Goal: Register for event/course

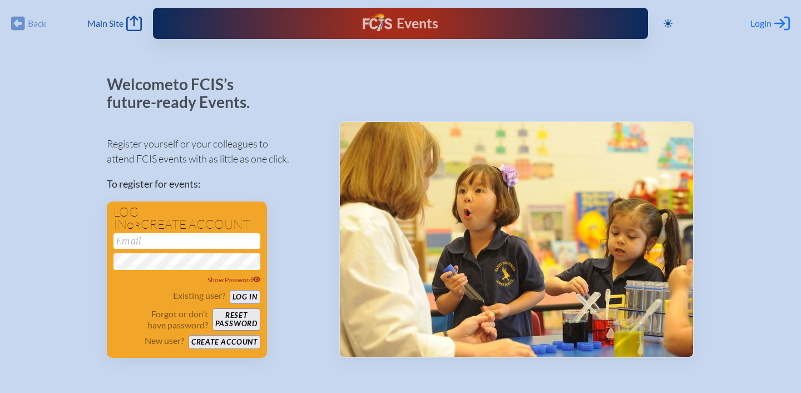
click at [757, 26] on span "Login" at bounding box center [760, 23] width 21 height 11
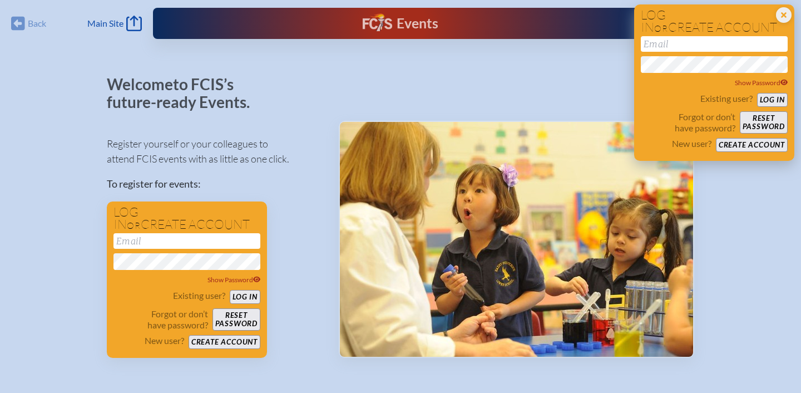
click at [728, 45] on input "email" at bounding box center [714, 44] width 147 height 16
type input "[EMAIL_ADDRESS][DOMAIN_NAME]"
click at [777, 100] on button "Log in" at bounding box center [772, 100] width 31 height 14
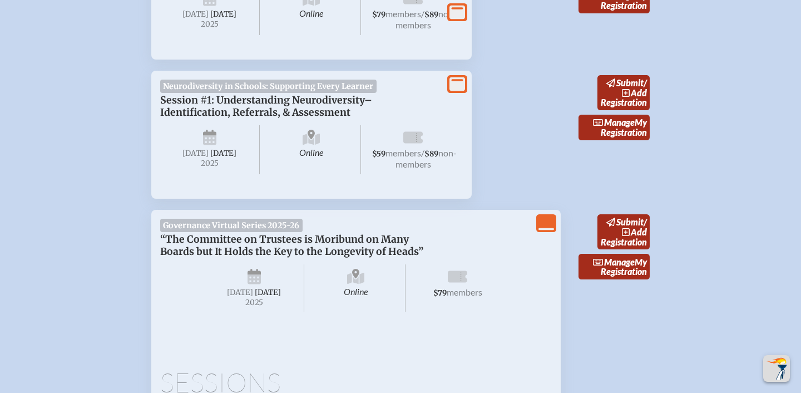
scroll to position [646, 0]
click at [632, 87] on span "add" at bounding box center [639, 92] width 16 height 11
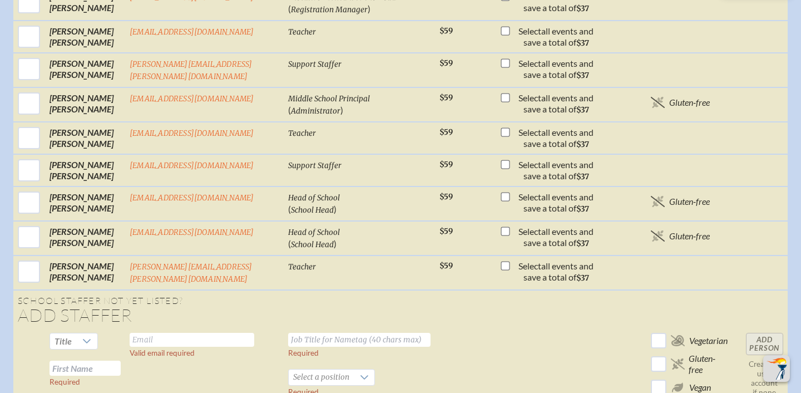
scroll to position [768, 0]
click at [88, 336] on icon at bounding box center [86, 340] width 9 height 9
click at [77, 308] on li "Ms." at bounding box center [75, 308] width 48 height 16
click at [103, 360] on input "text" at bounding box center [84, 367] width 71 height 15
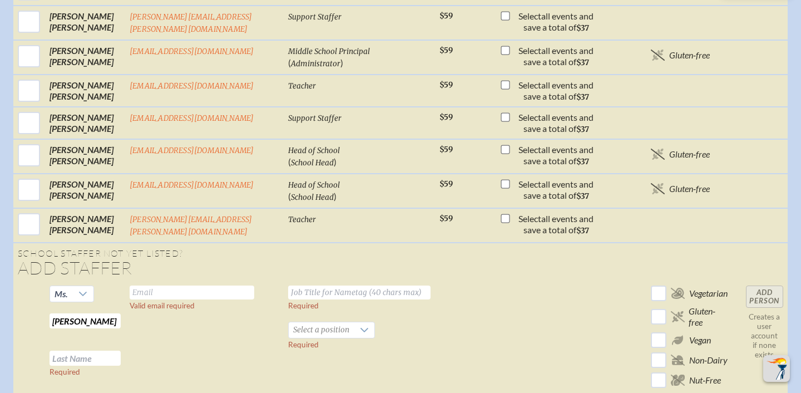
scroll to position [817, 0]
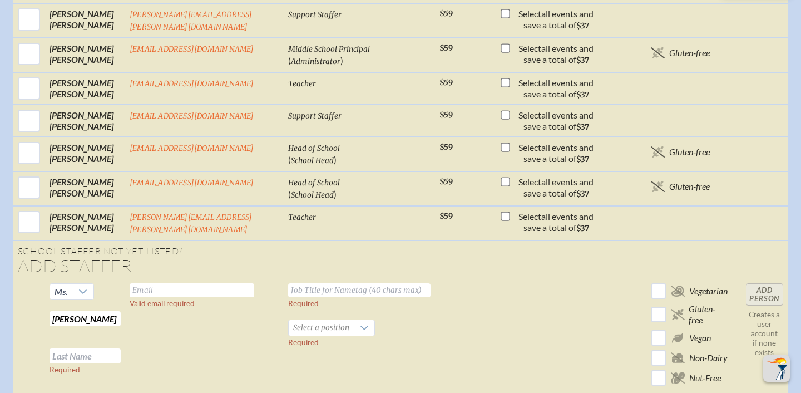
type input "[PERSON_NAME]"
click at [95, 348] on input "text" at bounding box center [84, 355] width 71 height 15
type input "[PERSON_NAME]"
click at [197, 283] on input "text" at bounding box center [192, 290] width 125 height 14
type input "[EMAIL_ADDRESS][DOMAIN_NAME]"
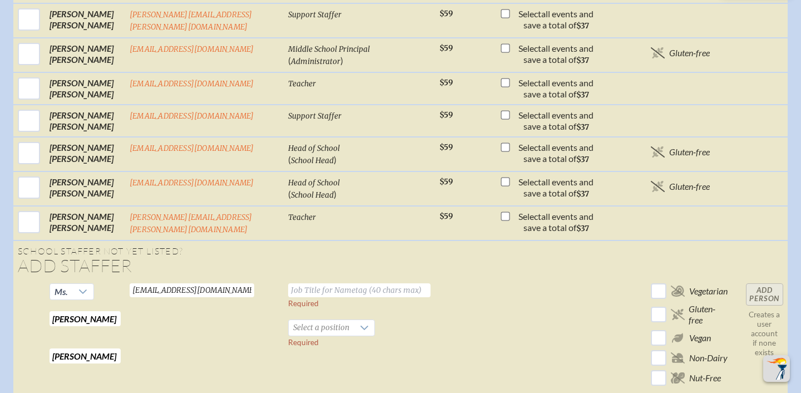
click at [312, 283] on input "text" at bounding box center [359, 290] width 142 height 14
type input "Director of Curriculum and Student Support"
click at [360, 323] on icon at bounding box center [364, 327] width 9 height 9
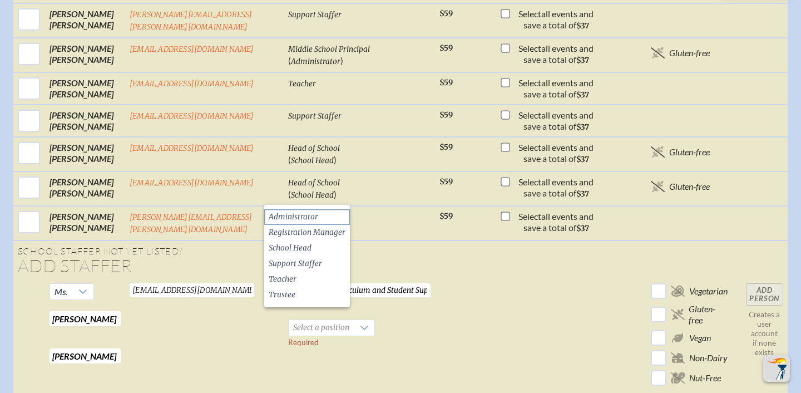
click at [304, 219] on span "Administrator" at bounding box center [293, 216] width 49 height 11
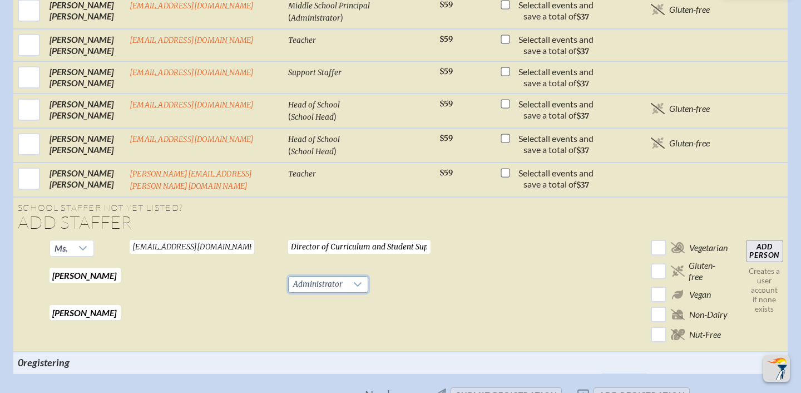
scroll to position [865, 0]
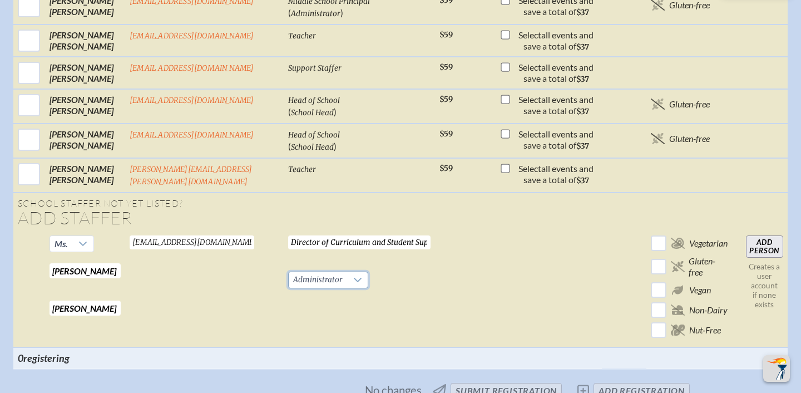
click at [765, 235] on input "Add Person" at bounding box center [764, 246] width 37 height 22
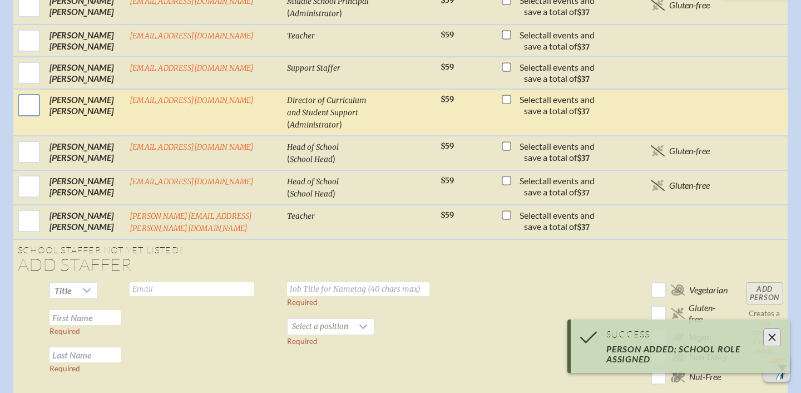
click at [32, 100] on input "checkbox" at bounding box center [29, 105] width 28 height 28
checkbox input "true"
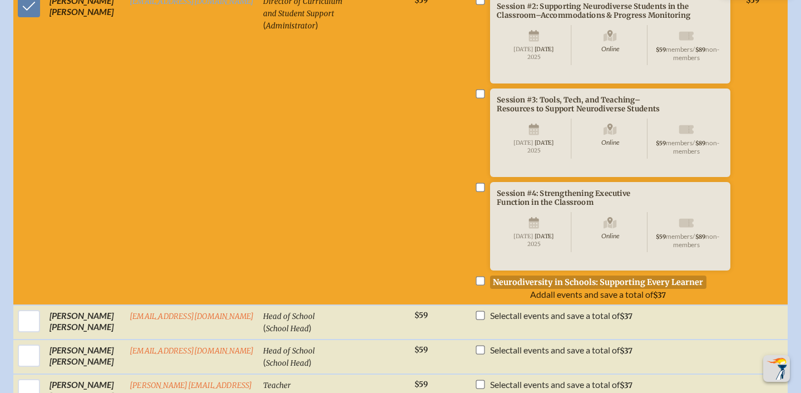
scroll to position [953, 0]
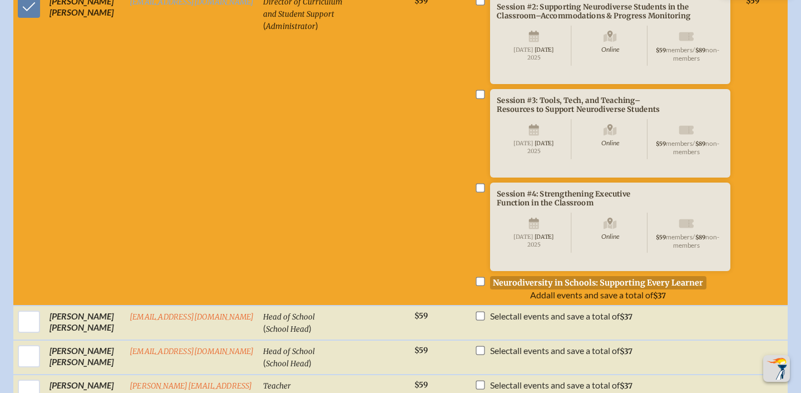
click at [475, 285] on input "checkbox" at bounding box center [479, 280] width 9 height 9
checkbox input "true"
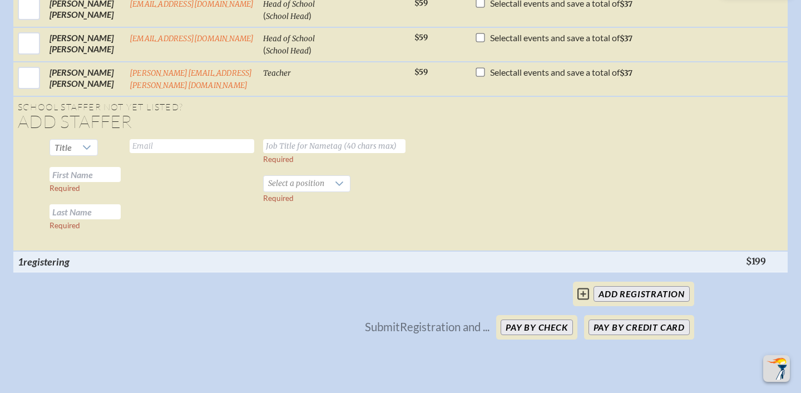
scroll to position [1280, 0]
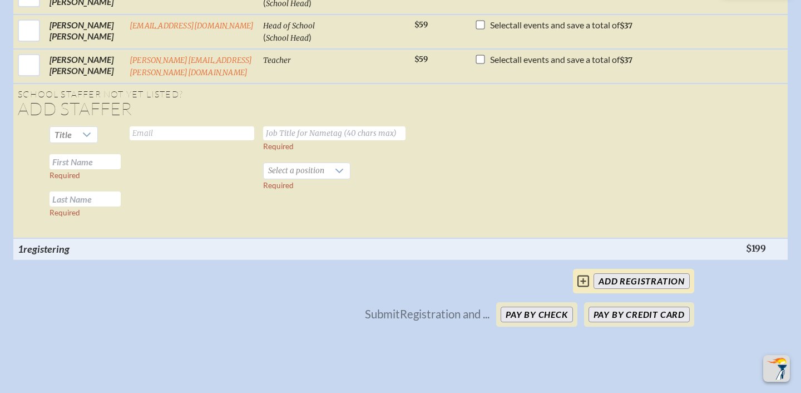
click at [671, 289] on input "add Registration" at bounding box center [641, 281] width 96 height 16
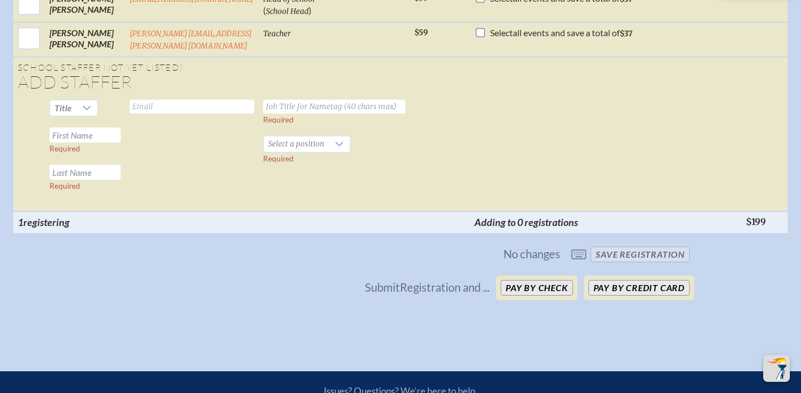
scroll to position [1329, 0]
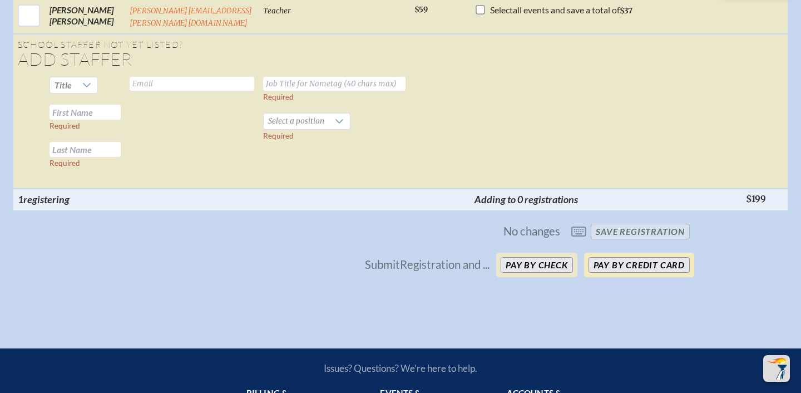
click at [677, 272] on button "Pay by Credit Card" at bounding box center [638, 265] width 101 height 16
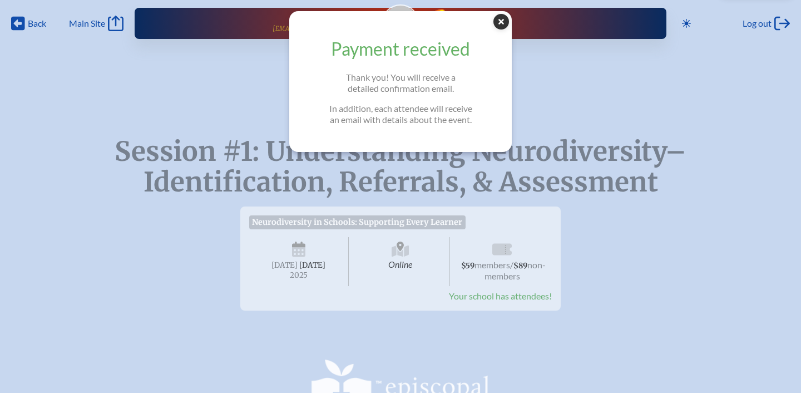
click at [500, 23] on icon "Close Popup" at bounding box center [501, 22] width 16 height 16
